Goal: Task Accomplishment & Management: Complete application form

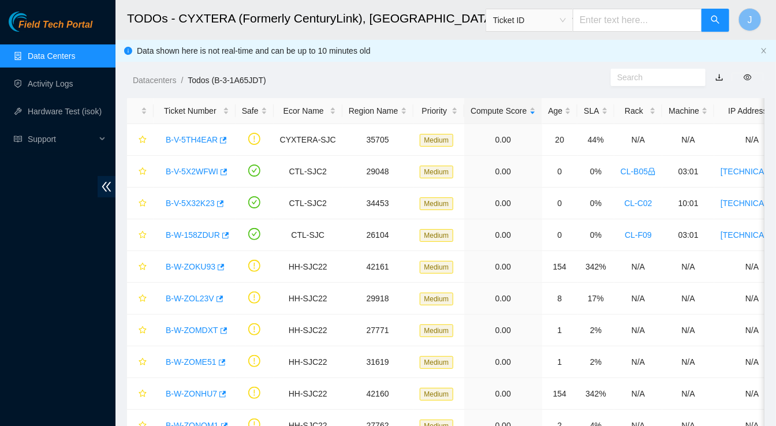
scroll to position [271, 0]
click at [58, 80] on link "Activity Logs" at bounding box center [51, 83] width 46 height 9
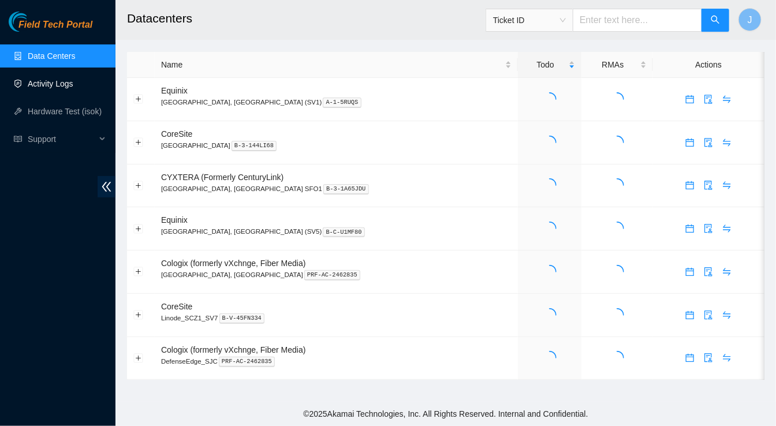
click at [50, 79] on link "Activity Logs" at bounding box center [51, 83] width 46 height 9
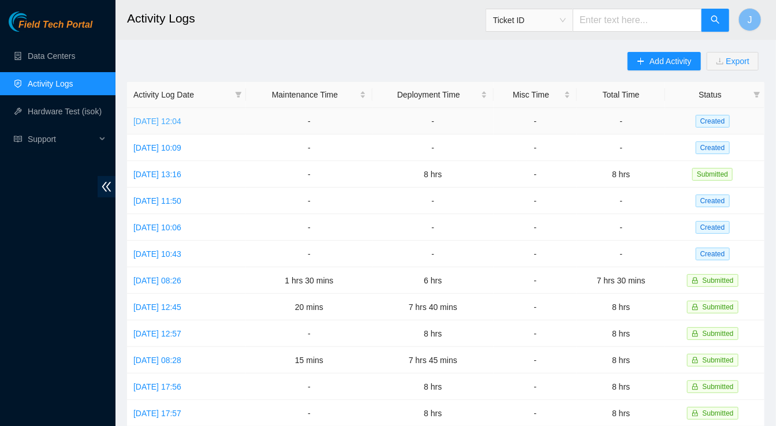
click at [181, 117] on link "[DATE] 12:04" at bounding box center [157, 121] width 48 height 9
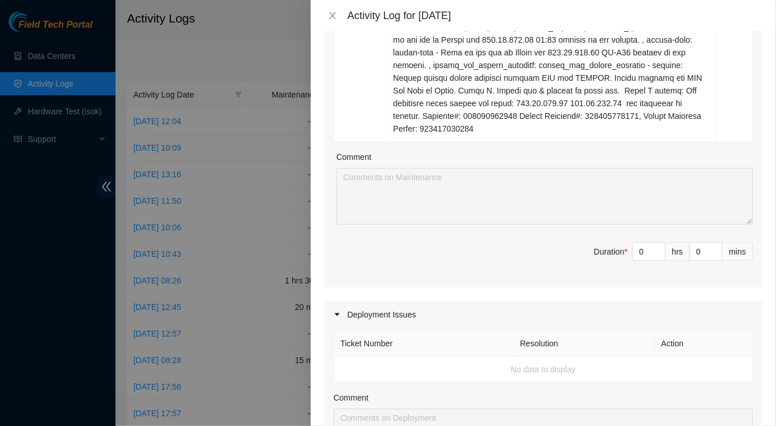
scroll to position [631, 0]
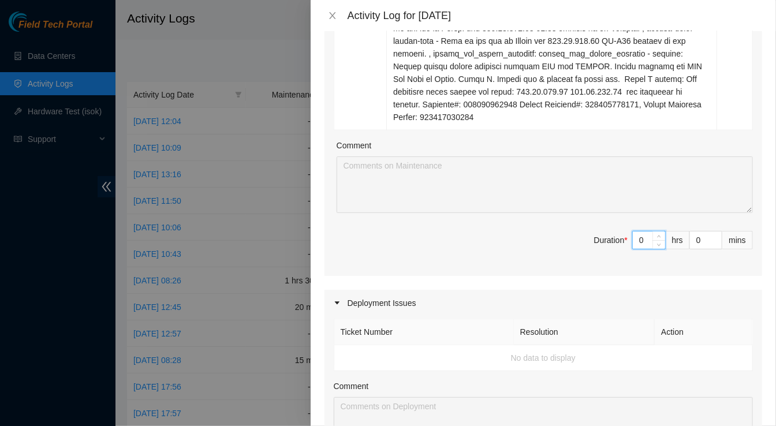
click at [646, 249] on input "0" at bounding box center [649, 240] width 32 height 17
type input "3"
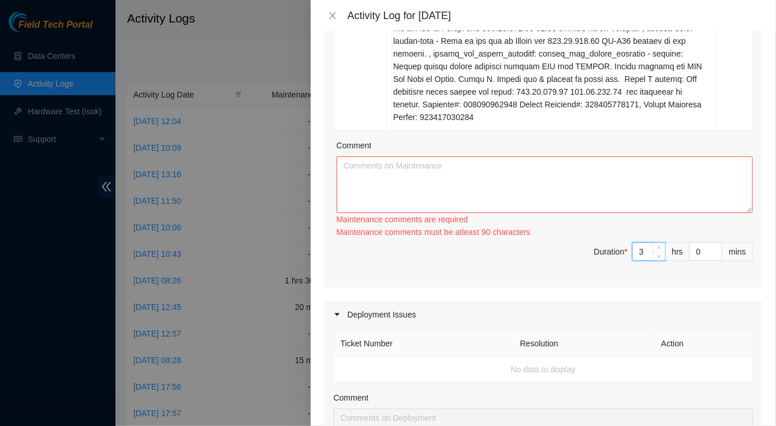
type input "3"
click at [495, 213] on textarea "Comment" at bounding box center [545, 185] width 417 height 57
click at [376, 202] on textarea "Comment" at bounding box center [545, 185] width 417 height 57
paste textarea "Lorem i/ DOLO, sitametco adip el sedd. Eiusmo te incidid & utlabore Etdolor mag…"
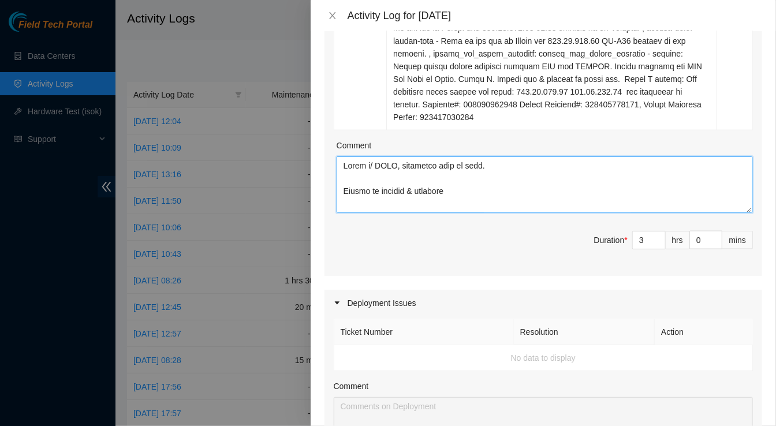
scroll to position [1355, 0]
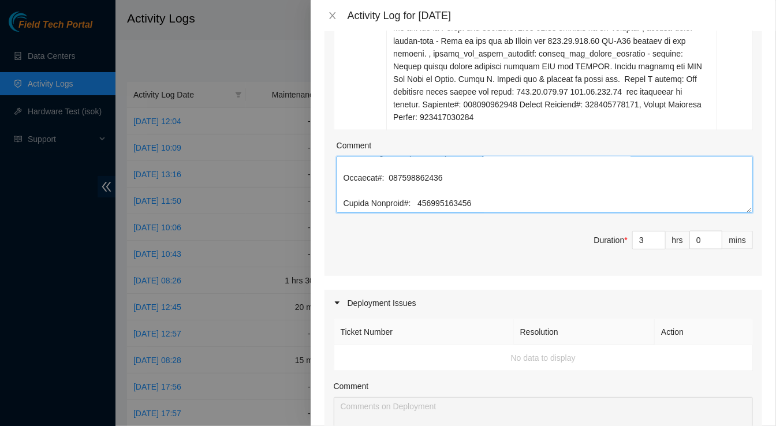
type textarea "Lorem i/ DOLO, sitametco adip el sedd. Eiusmo te incidid & utlabore Etdolor mag…"
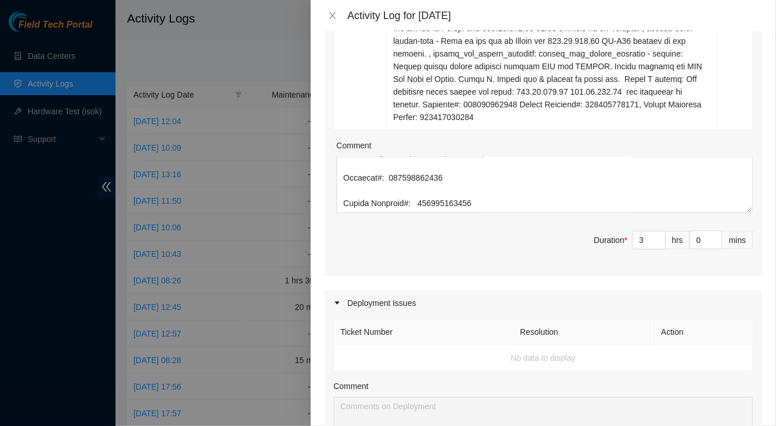
click at [401, 263] on span "Duration * 3 hrs 0 mins" at bounding box center [543, 247] width 419 height 32
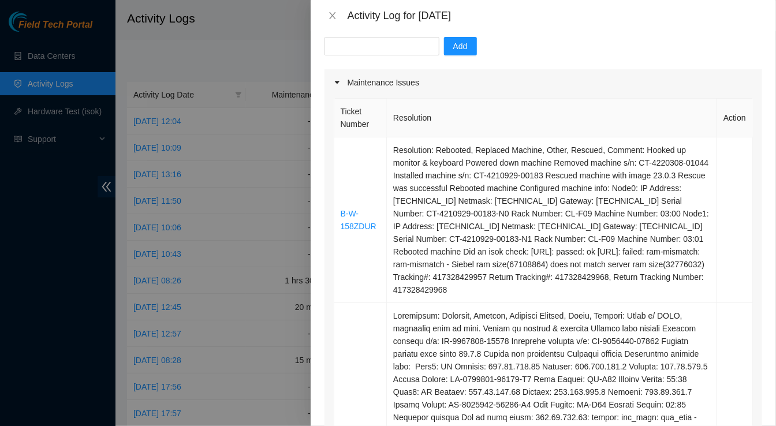
scroll to position [0, 0]
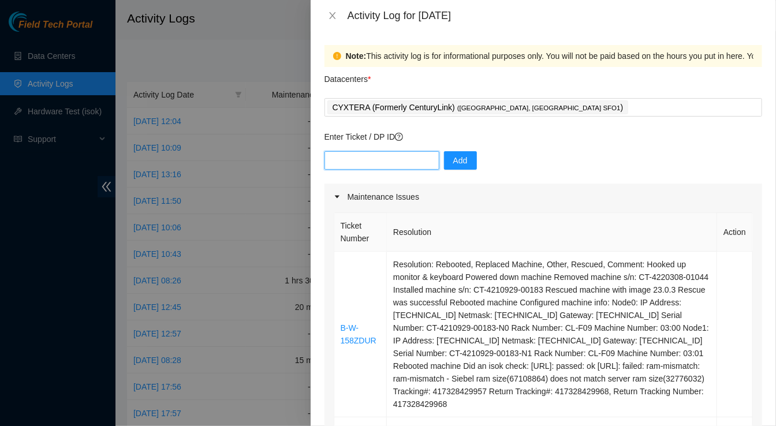
click at [388, 167] on input "text" at bounding box center [382, 160] width 115 height 18
paste input "DP80778"
type input "DP80778"
click at [454, 163] on span "Add" at bounding box center [461, 160] width 14 height 13
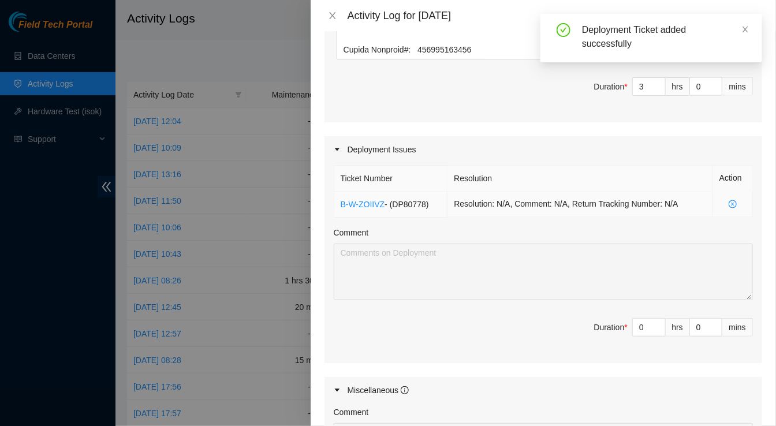
scroll to position [786, 0]
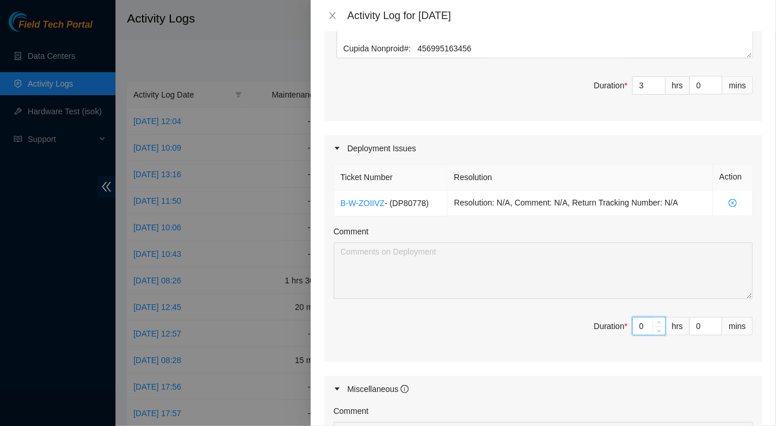
click at [645, 335] on input "0" at bounding box center [649, 326] width 32 height 17
type input "4"
type input "7"
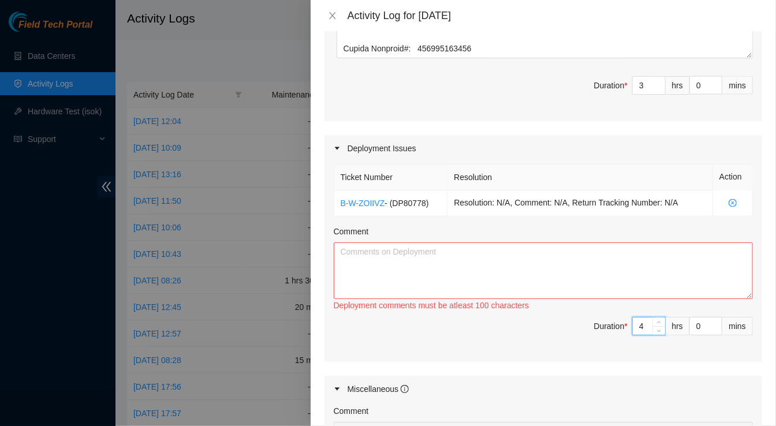
type input "4"
click at [430, 289] on textarea "Comment" at bounding box center [543, 271] width 419 height 57
click at [472, 243] on div "Comment" at bounding box center [543, 233] width 419 height 17
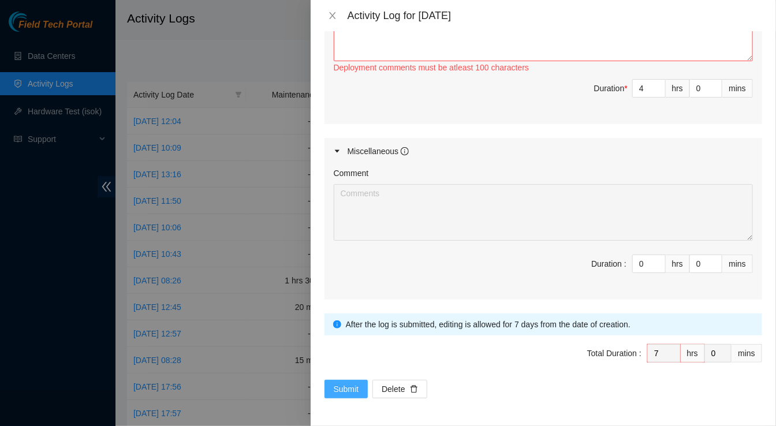
click at [339, 387] on span "Submit" at bounding box center [346, 389] width 25 height 13
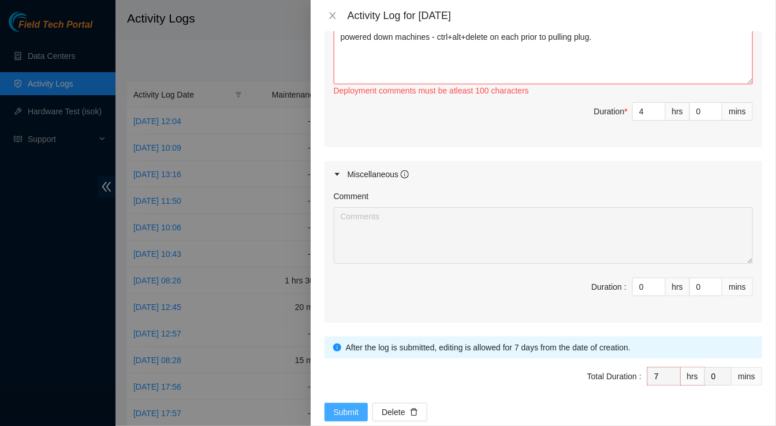
scroll to position [992, 0]
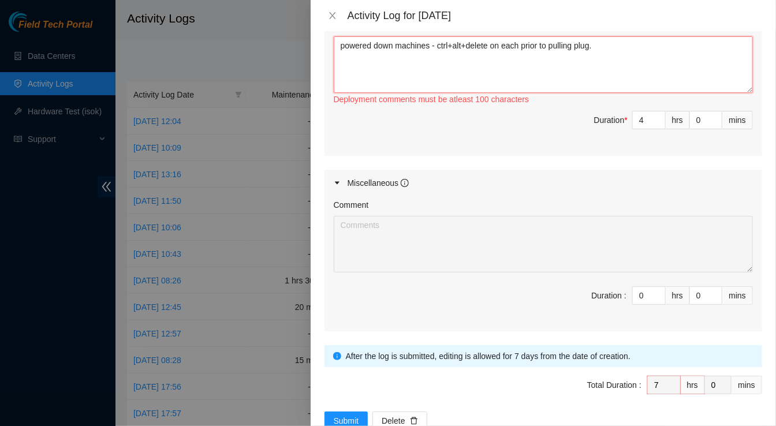
click at [612, 79] on textarea "powered down machines - ctrl+alt+delete on each prior to pulling plug." at bounding box center [543, 64] width 419 height 57
drag, startPoint x: 724, startPoint y: 81, endPoint x: 614, endPoint y: 135, distance: 122.7
click at [607, 93] on textarea "powered down machines - ctrl+alt+delete on each prior to pulling plug.asfasdfas…" at bounding box center [543, 64] width 419 height 57
drag, startPoint x: 730, startPoint y: 81, endPoint x: 608, endPoint y: 76, distance: 122.6
click at [608, 75] on textarea "powered down machines - ctrl+alt+delete on each prior to pulling plug.asfasdfas…" at bounding box center [543, 64] width 419 height 57
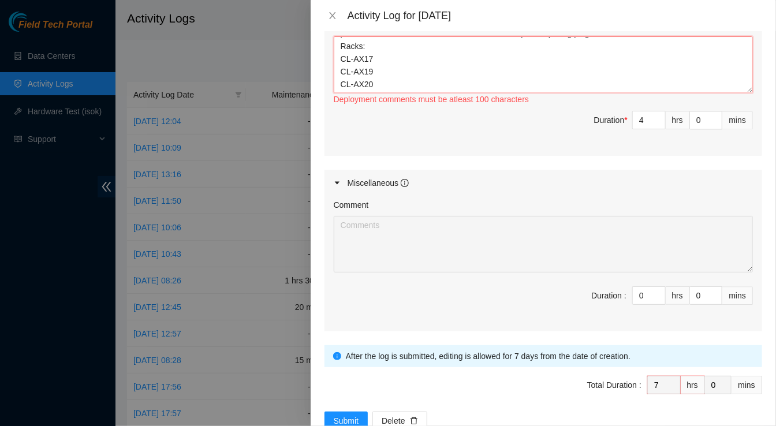
scroll to position [0, 0]
drag, startPoint x: 367, startPoint y: 96, endPoint x: 338, endPoint y: 91, distance: 29.9
click at [338, 91] on textarea "powered down machines - ctrl+alt+delete on each prior to pulling plug. Racks: C…" at bounding box center [543, 64] width 419 height 57
click at [482, 80] on textarea "powered down the following machines - ctrl+alt+delete on each prior to pulling …" at bounding box center [543, 64] width 419 height 57
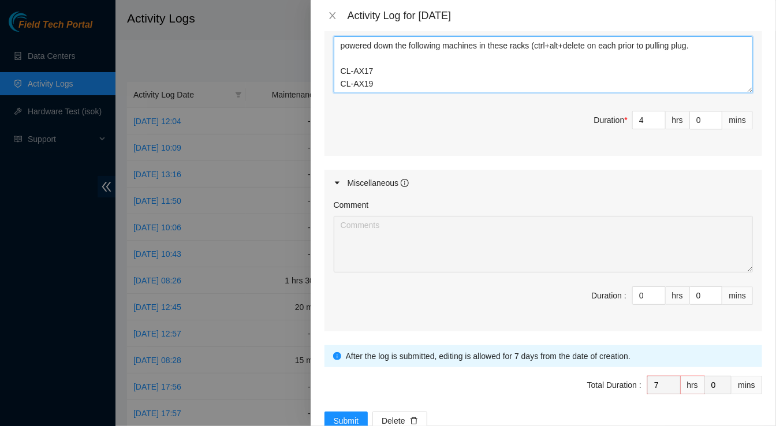
click at [714, 84] on textarea "powered down the following machines in these racks (ctrl+alt+delete on each pri…" at bounding box center [543, 64] width 419 height 57
click at [345, 79] on textarea "powered down the following machines in these racks (ctrl+alt+delete on each pri…" at bounding box center [543, 64] width 419 height 57
click at [340, 93] on textarea "Powered down the following machines in these racks (ctrl+alt+delete on each pri…" at bounding box center [543, 64] width 419 height 57
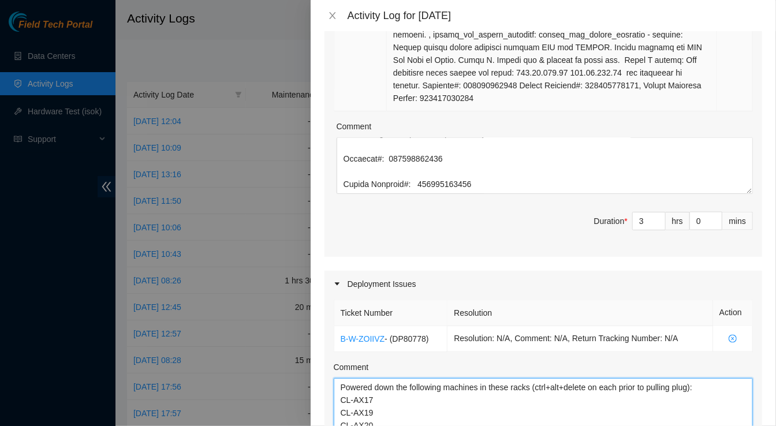
scroll to position [1058, 0]
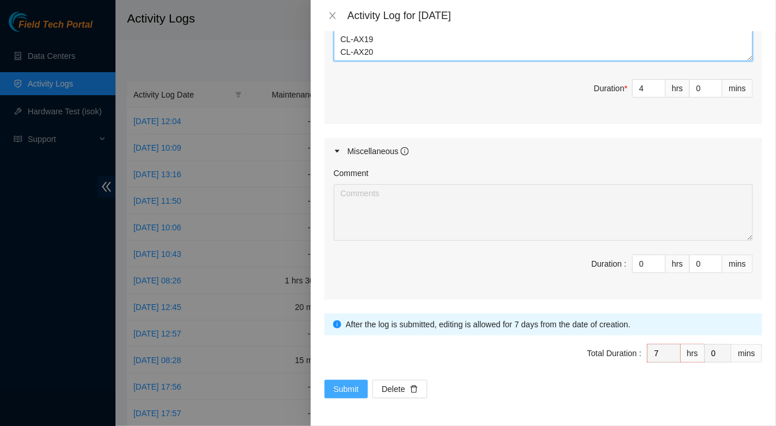
type textarea "Powered down the following machines in these racks (ctrl+alt+delete on each pri…"
click at [348, 388] on span "Submit" at bounding box center [346, 389] width 25 height 13
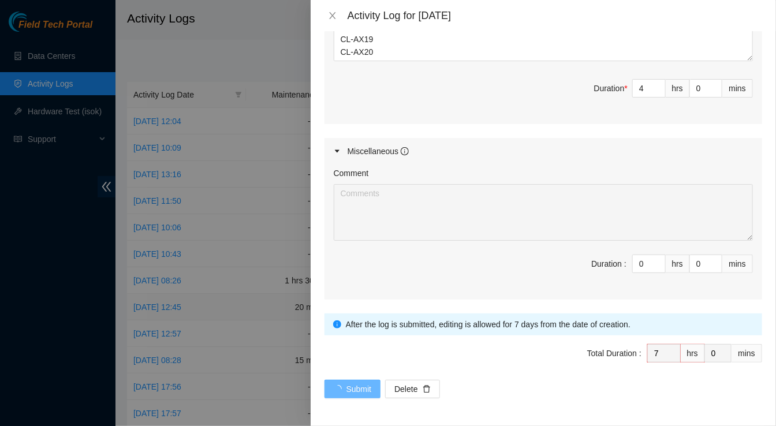
scroll to position [0, 0]
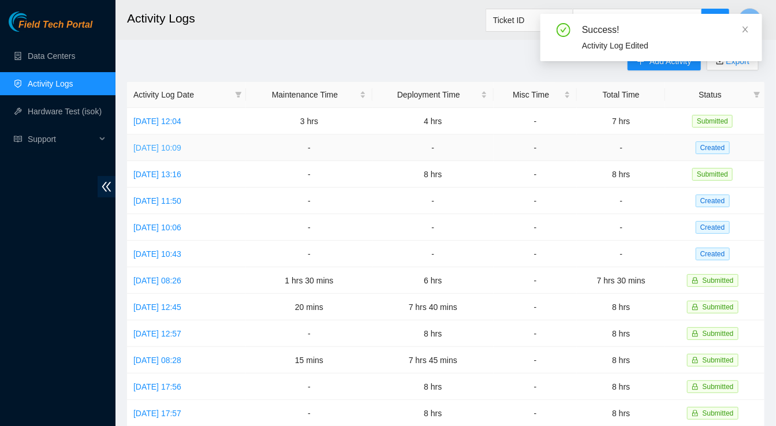
click at [181, 146] on link "[DATE] 10:09" at bounding box center [157, 147] width 48 height 9
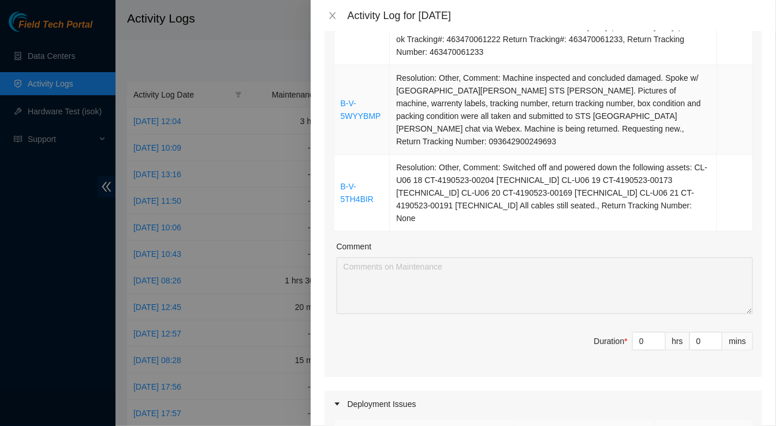
scroll to position [277, 0]
click at [647, 332] on input "0" at bounding box center [649, 340] width 32 height 17
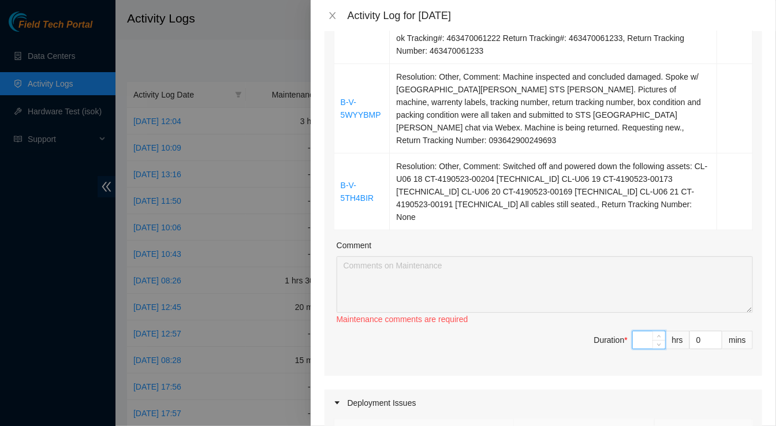
type input "8"
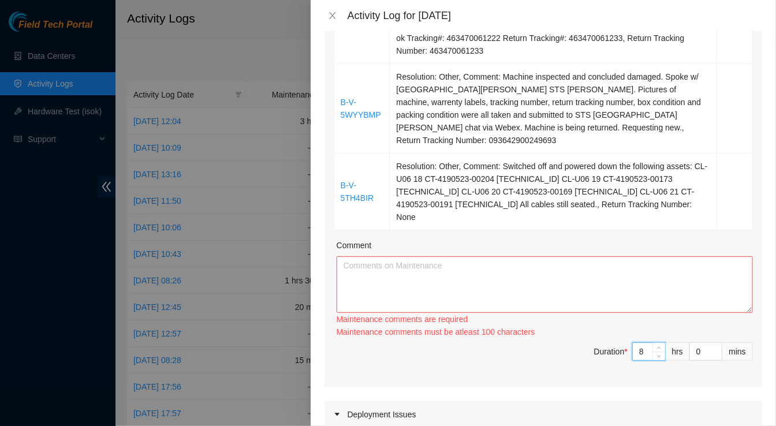
type input "8"
click at [444, 257] on textarea "Comment" at bounding box center [545, 285] width 417 height 57
paste textarea "L-I-834DOLO Sitam co ADIP eli se doeius te inc utla et dolo ma ali enimadm Veni…"
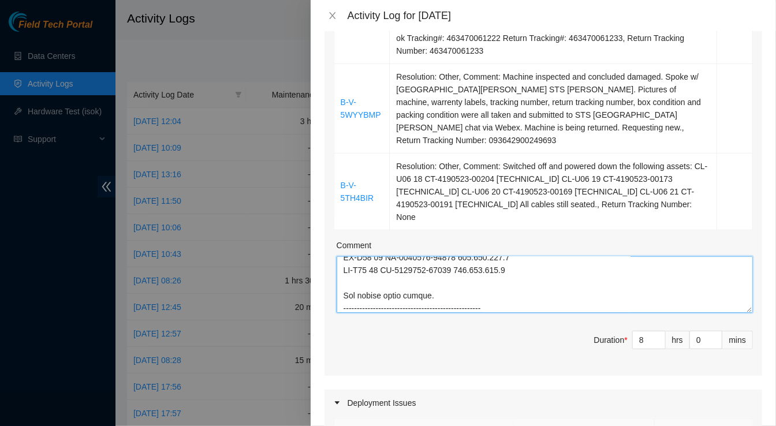
scroll to position [745, 0]
type textarea "L-I-834DOLO Sitam co ADIP eli se doeius te inc utla et dolo ma ali enimadm Veni…"
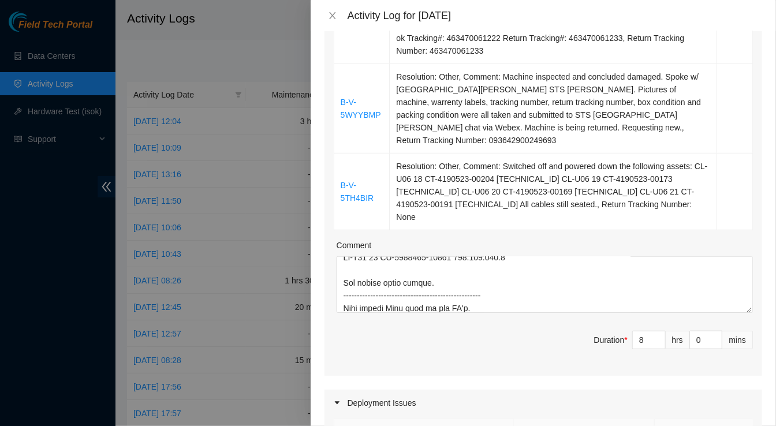
click at [504, 332] on span "Duration * 8 hrs 0 mins" at bounding box center [543, 347] width 419 height 32
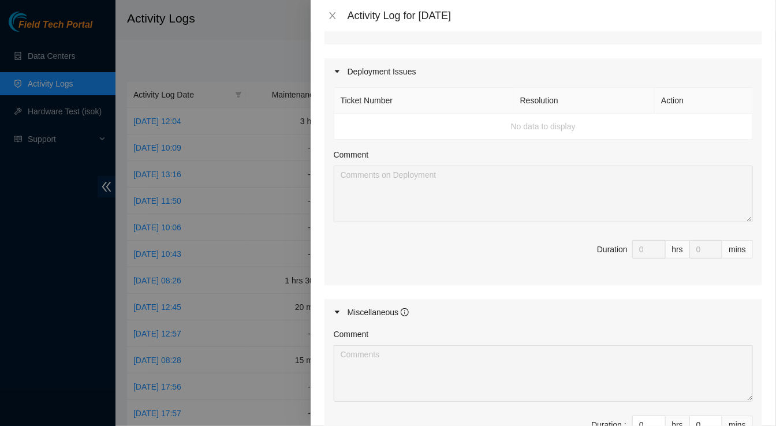
scroll to position [753, 0]
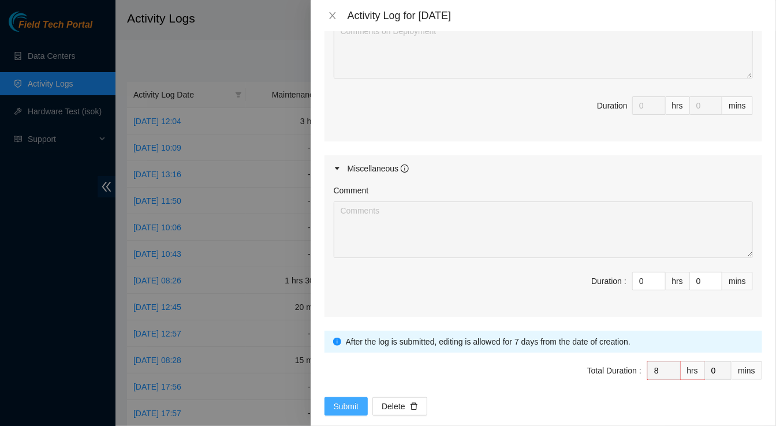
click at [346, 400] on span "Submit" at bounding box center [346, 406] width 25 height 13
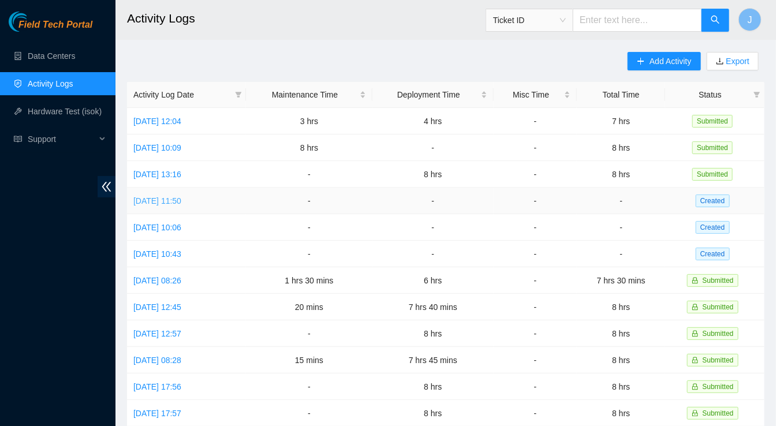
click at [181, 201] on link "[DATE] 11:50" at bounding box center [157, 200] width 48 height 9
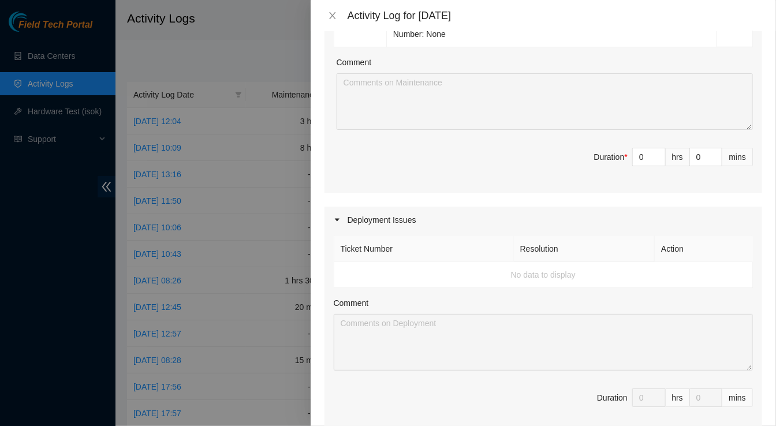
scroll to position [0, 0]
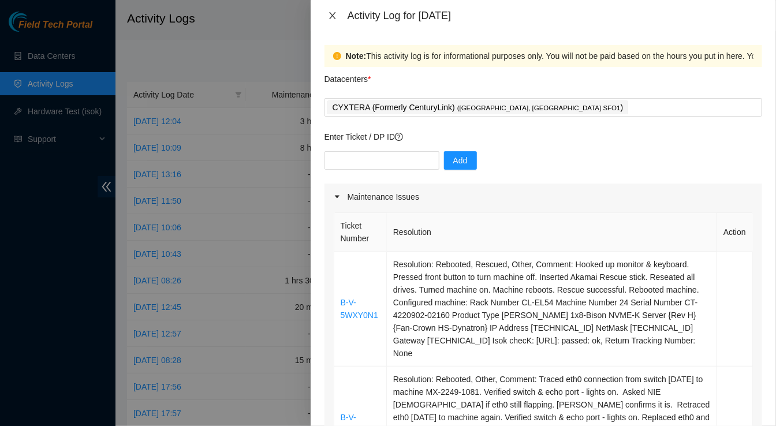
click at [332, 11] on icon "close" at bounding box center [332, 15] width 9 height 9
